Goal: Navigation & Orientation: Go to known website

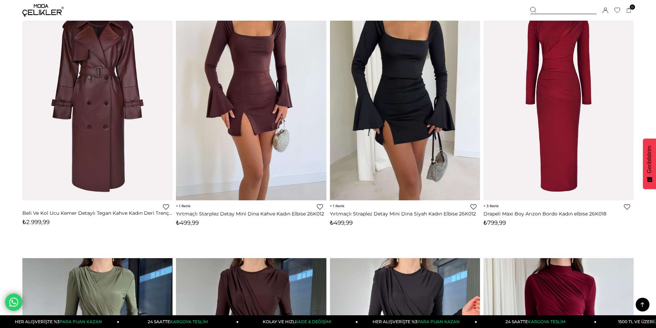
scroll to position [895, 0]
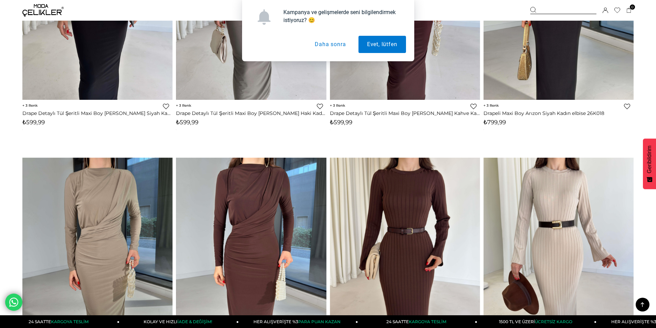
click at [331, 43] on button "Daha sonra" at bounding box center [330, 44] width 48 height 17
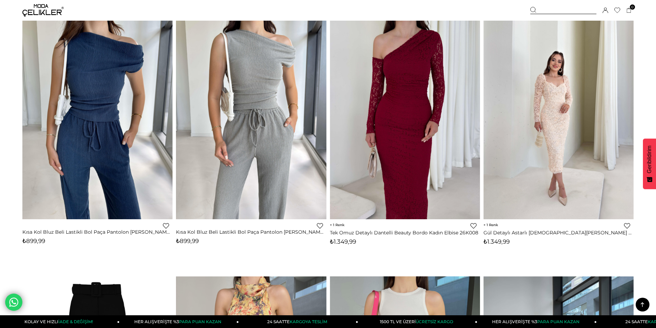
scroll to position [3063, 0]
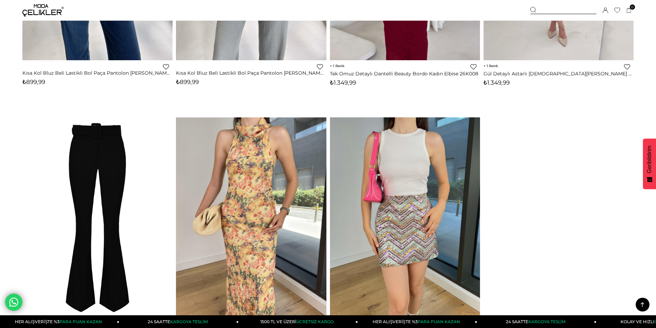
click at [636, 302] on link at bounding box center [642, 305] width 14 height 14
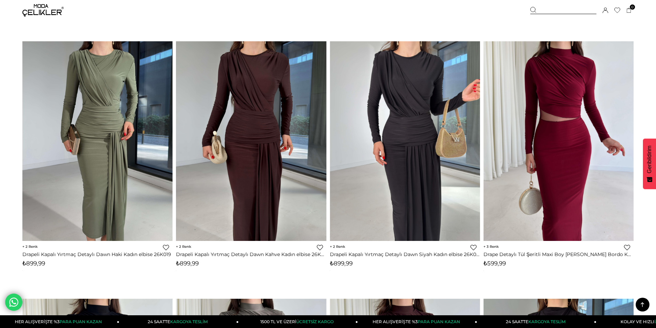
scroll to position [0, 0]
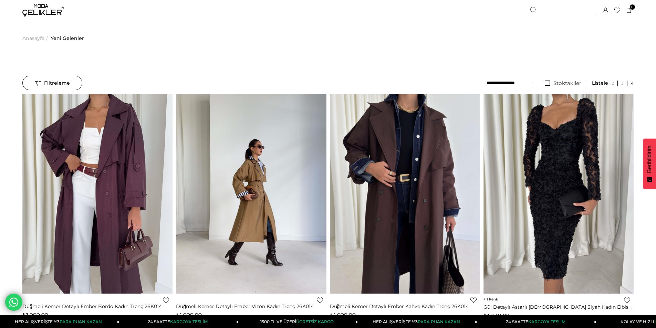
click at [551, 12] on div at bounding box center [563, 10] width 66 height 7
click at [539, 10] on div at bounding box center [563, 10] width 66 height 7
click at [564, 8] on div at bounding box center [563, 10] width 66 height 7
type input "*****"
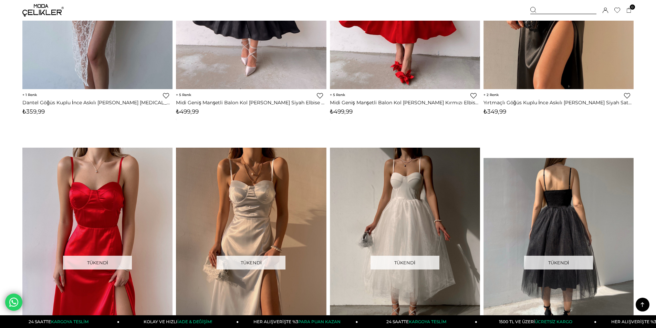
scroll to position [1342, 0]
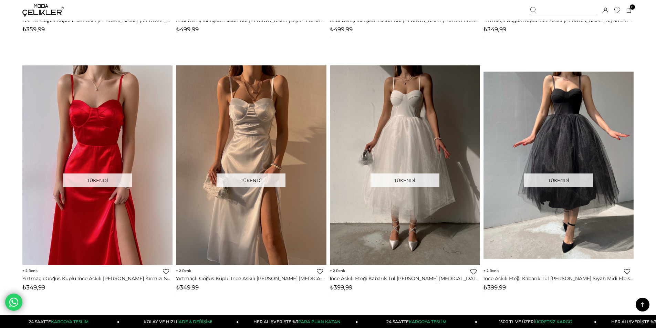
click at [642, 304] on icon at bounding box center [641, 304] width 3 height 5
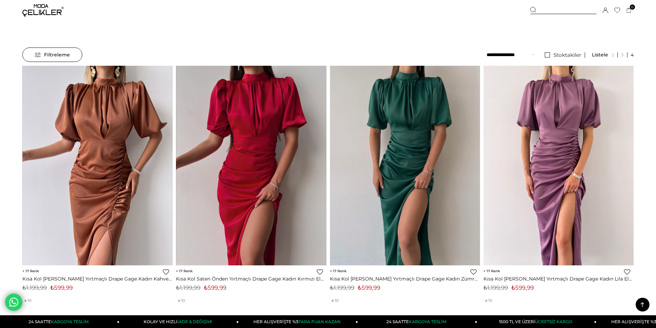
scroll to position [0, 0]
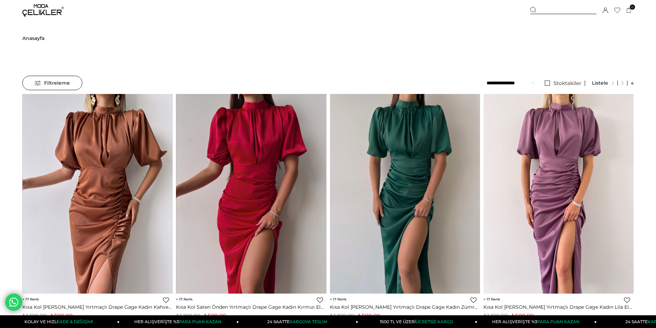
click at [34, 39] on span "Anasayfa" at bounding box center [33, 38] width 22 height 35
